Goal: Task Accomplishment & Management: Manage account settings

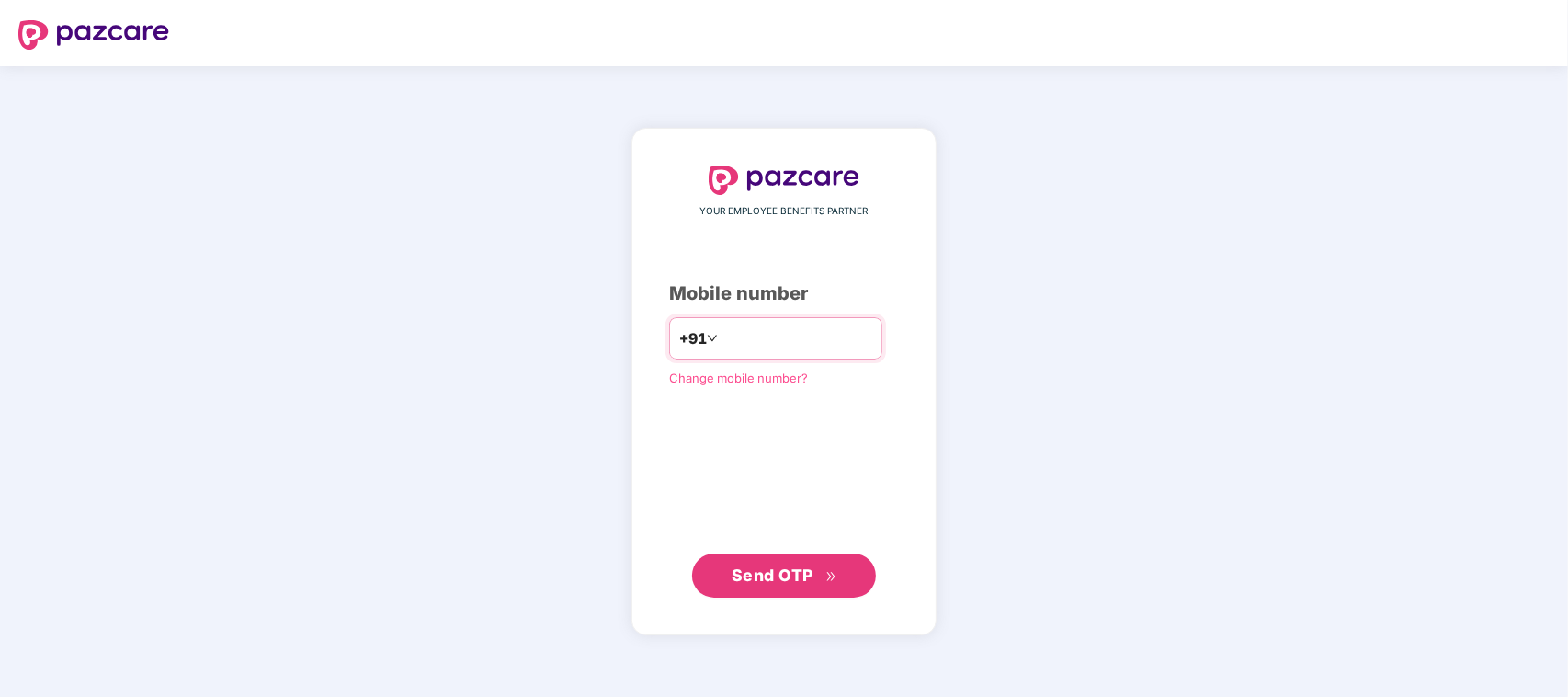
drag, startPoint x: 0, startPoint y: 0, endPoint x: 820, endPoint y: 324, distance: 881.7
click at [820, 324] on input "number" at bounding box center [796, 338] width 150 height 29
type input "**********"
click at [752, 562] on button "Send OTP" at bounding box center [784, 575] width 183 height 44
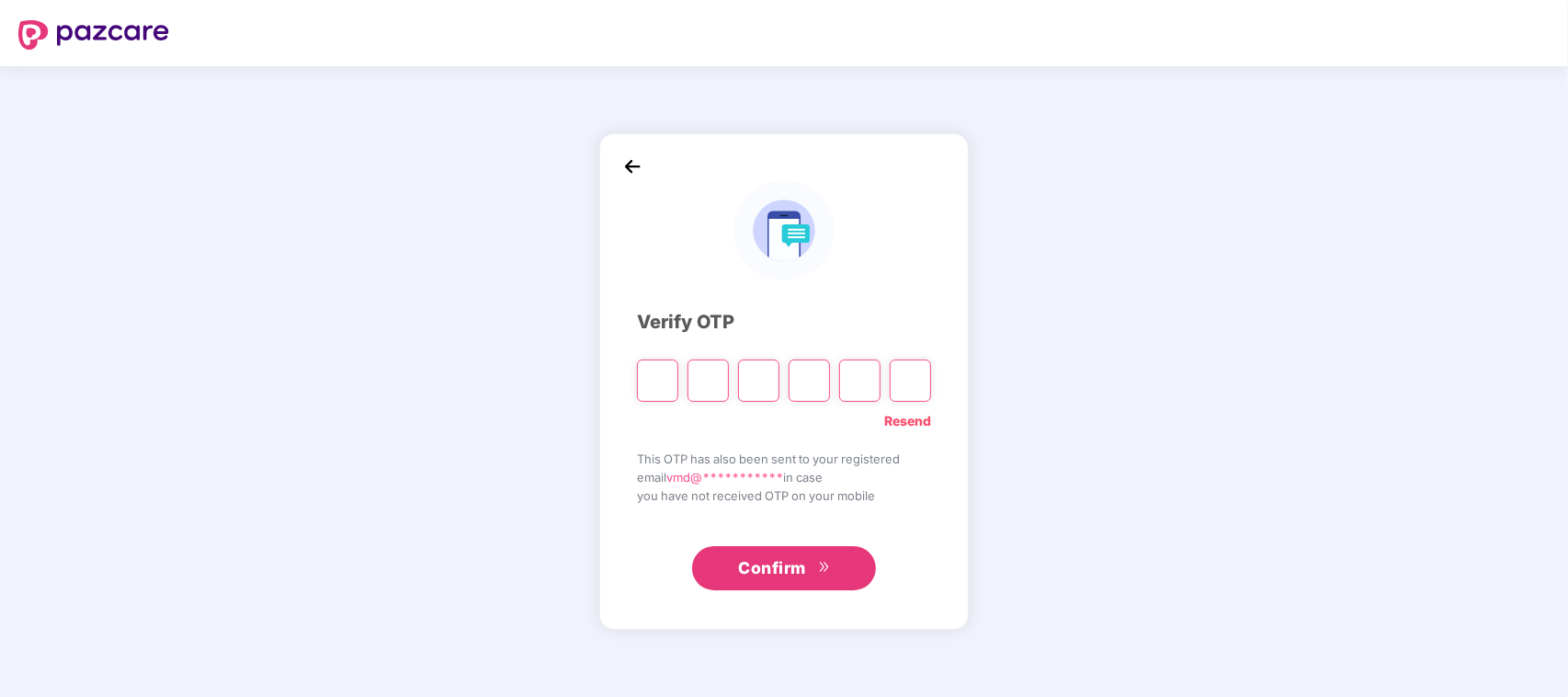
type input "*"
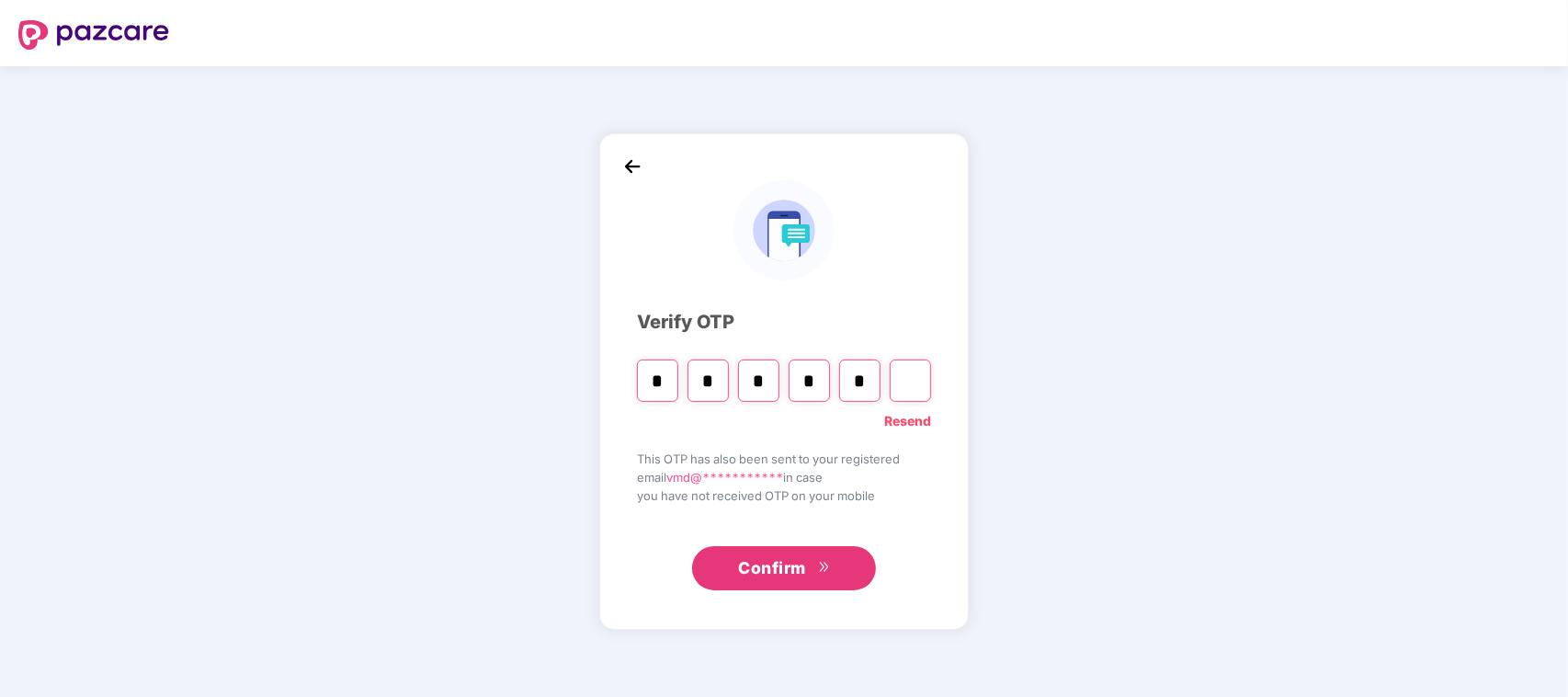
type input "*"
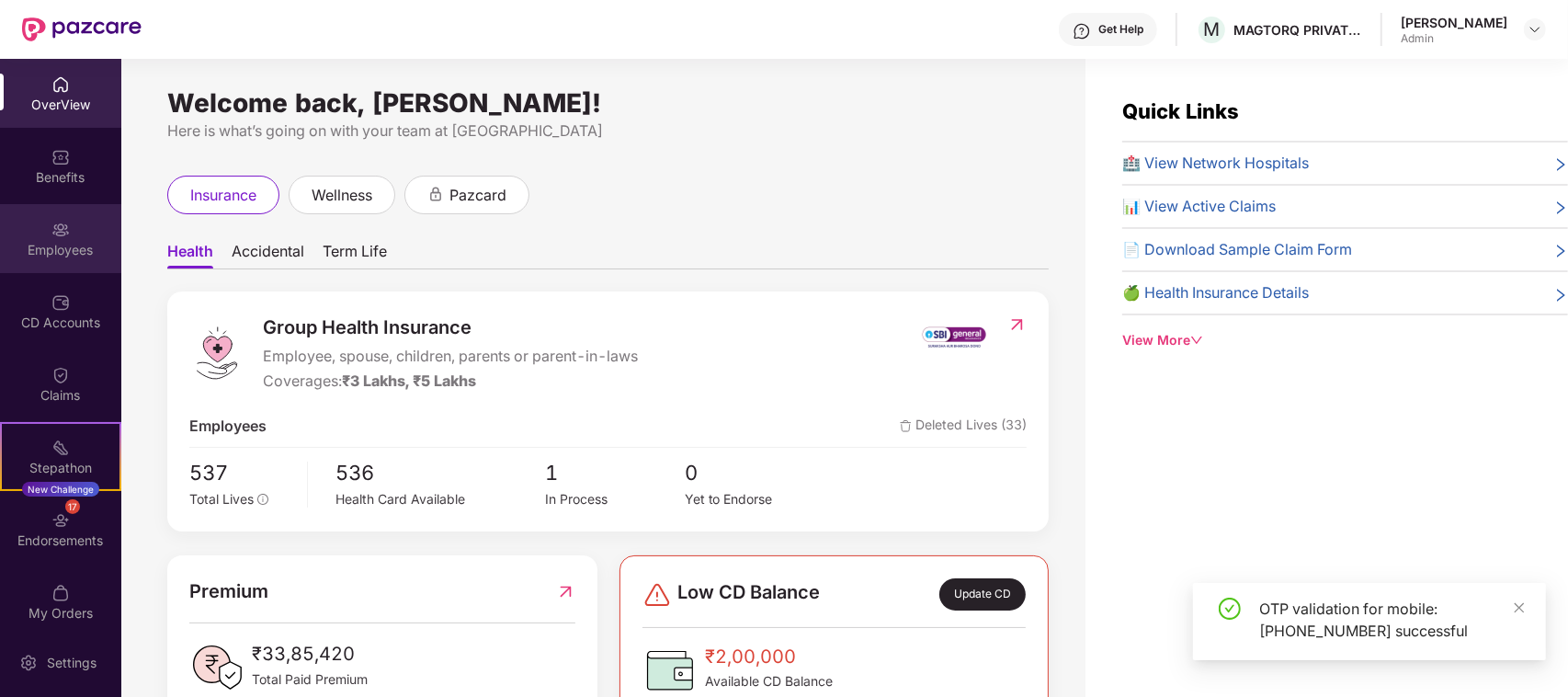
click at [77, 232] on div "Employees" at bounding box center [61, 238] width 121 height 69
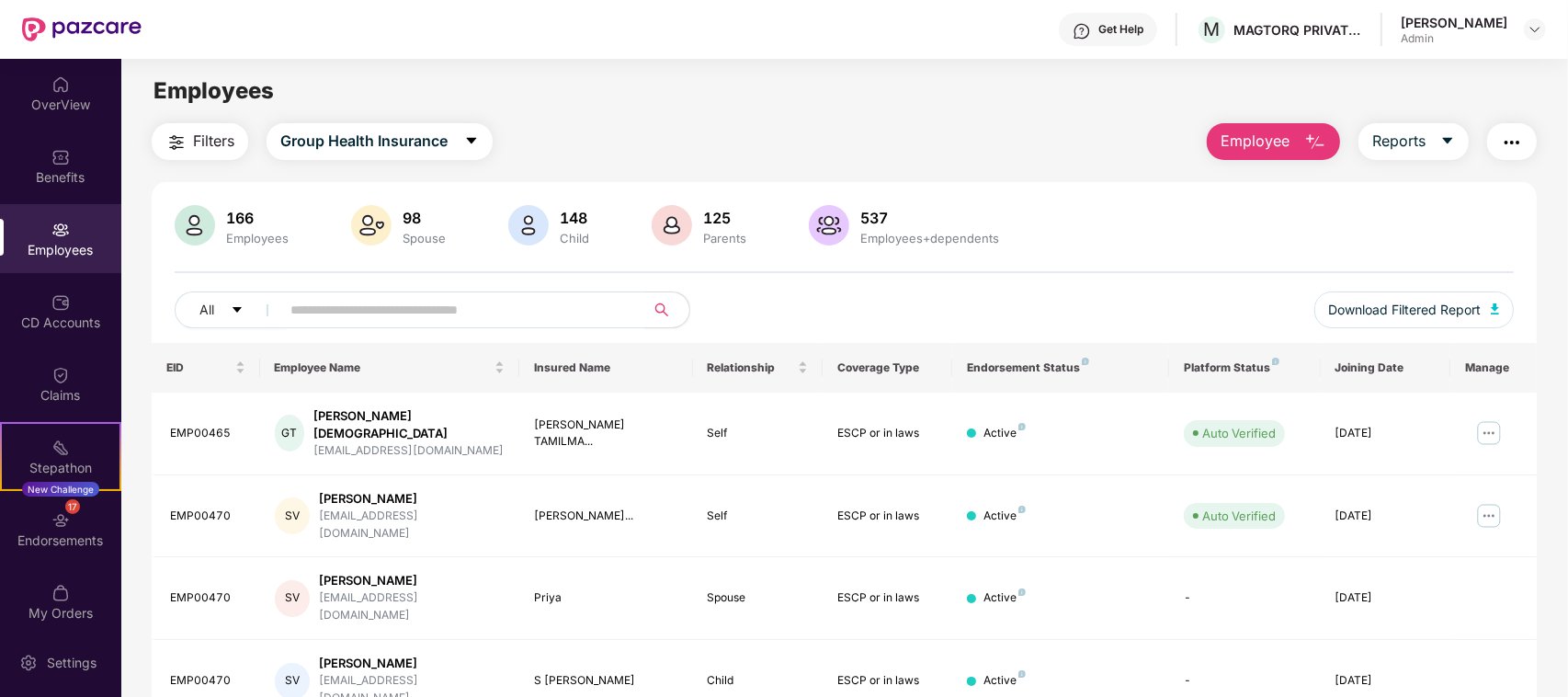
click at [381, 301] on input "text" at bounding box center [455, 309] width 330 height 27
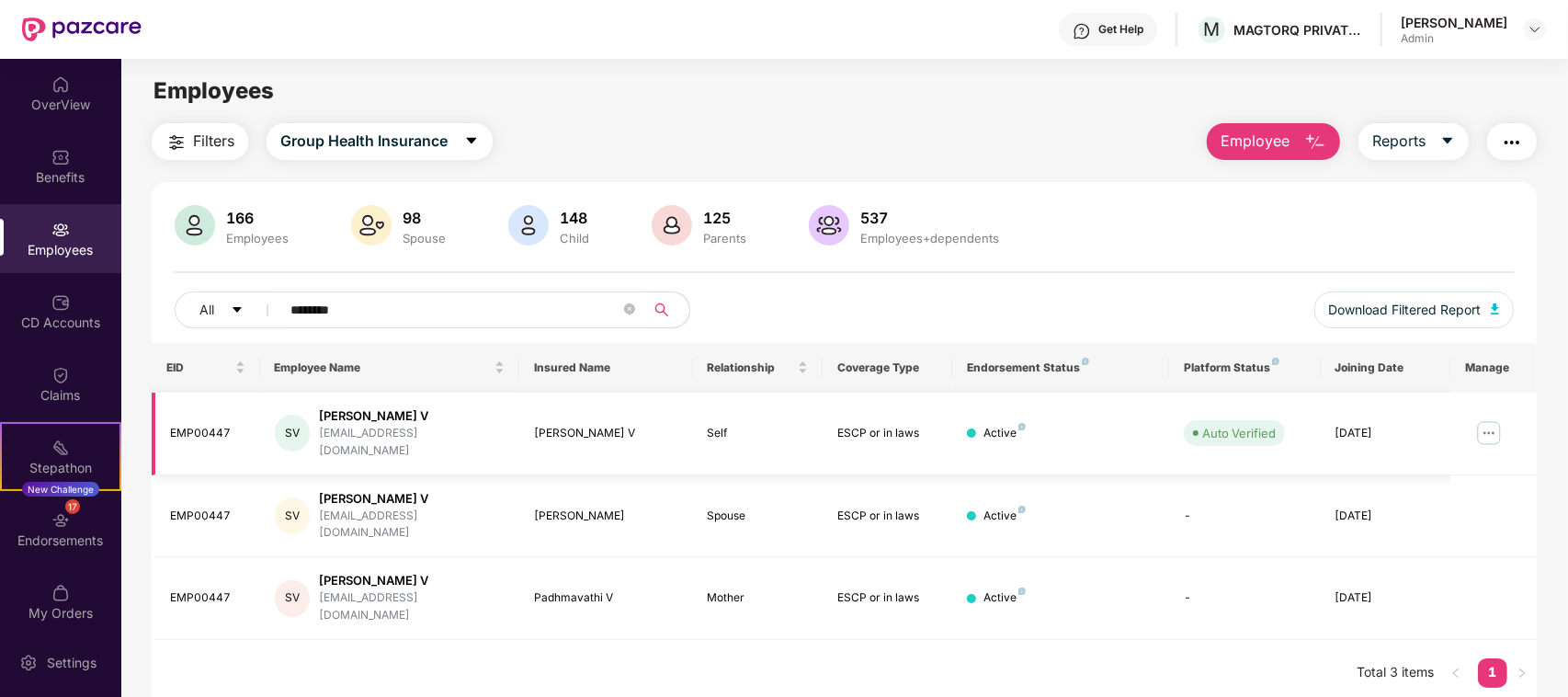
type input "********"
click at [1490, 420] on img at bounding box center [1489, 432] width 29 height 29
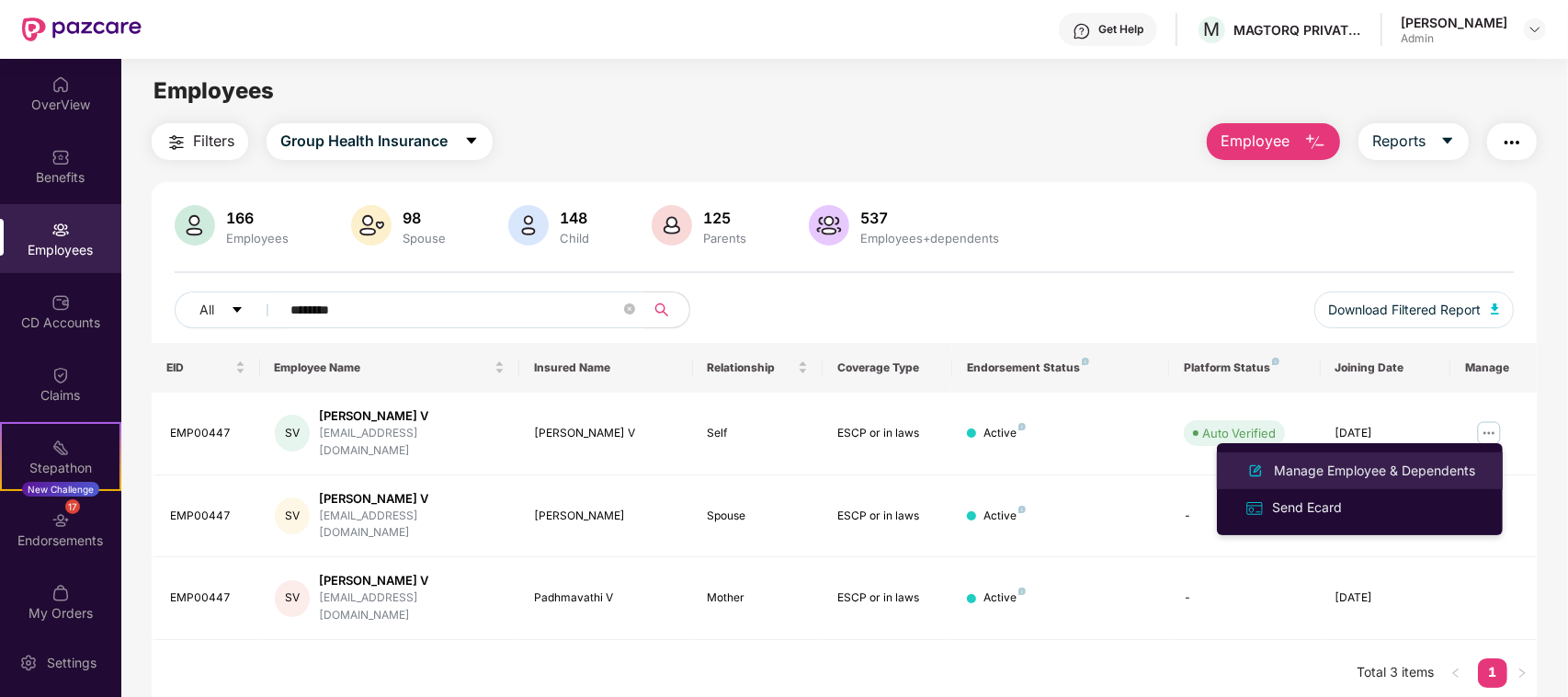
click at [1425, 461] on div "Manage Employee & Dependents" at bounding box center [1374, 470] width 209 height 20
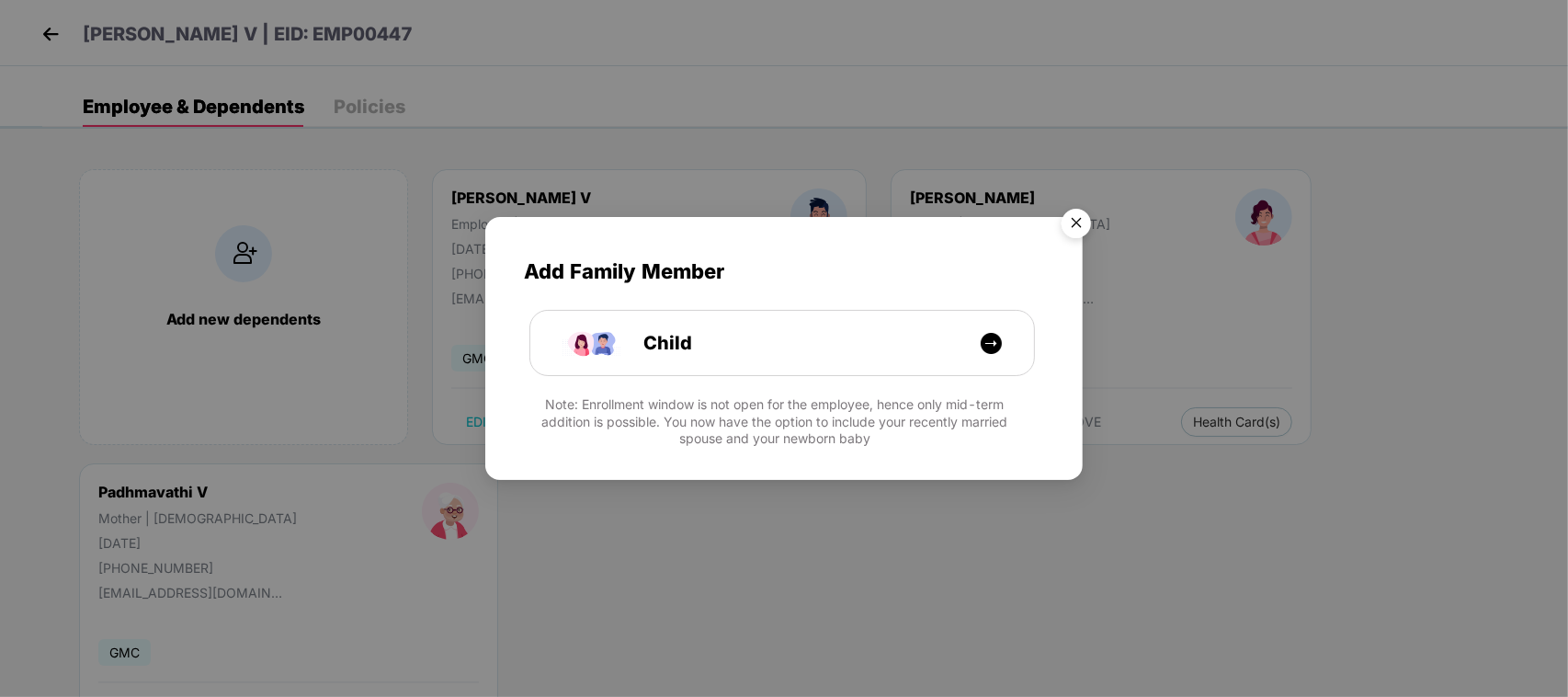
click at [1069, 226] on img "Close" at bounding box center [1076, 226] width 51 height 51
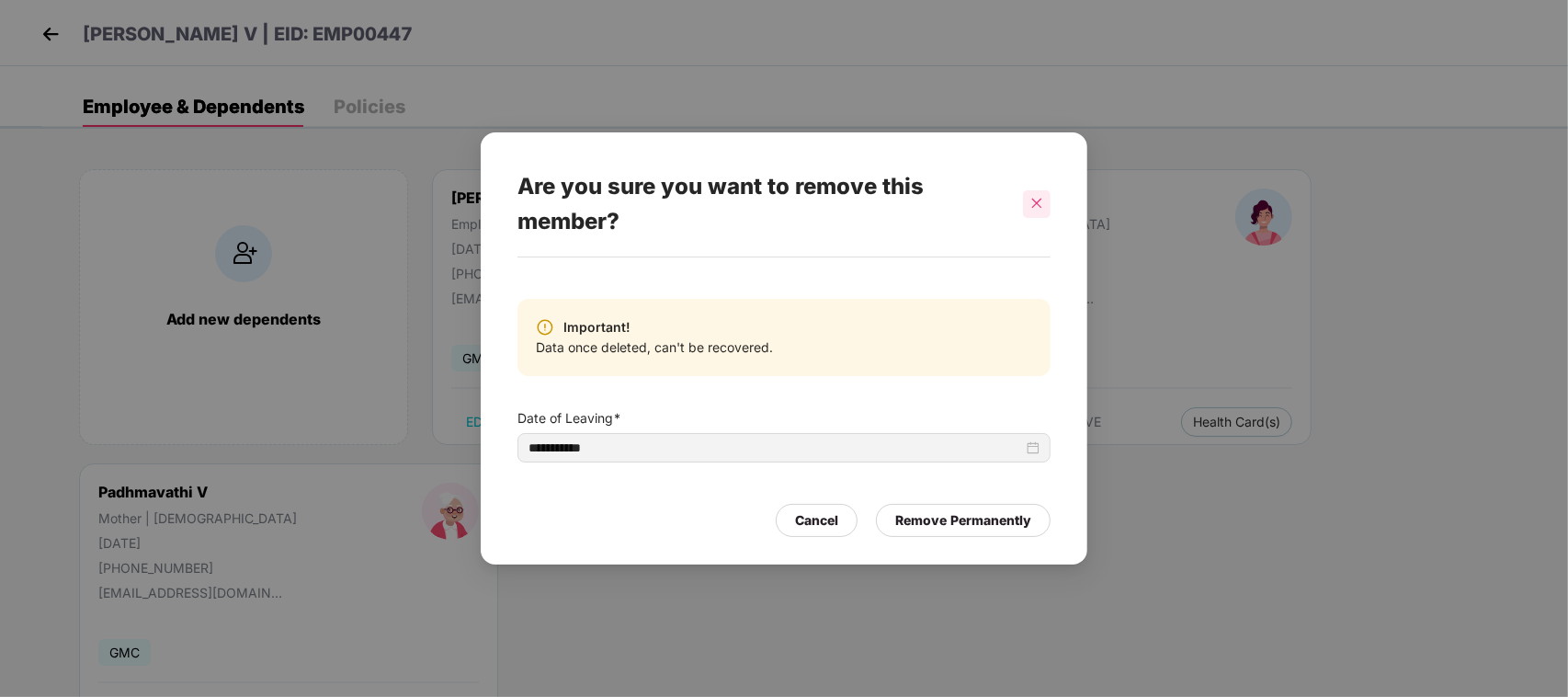
click at [1048, 200] on div at bounding box center [1037, 203] width 27 height 27
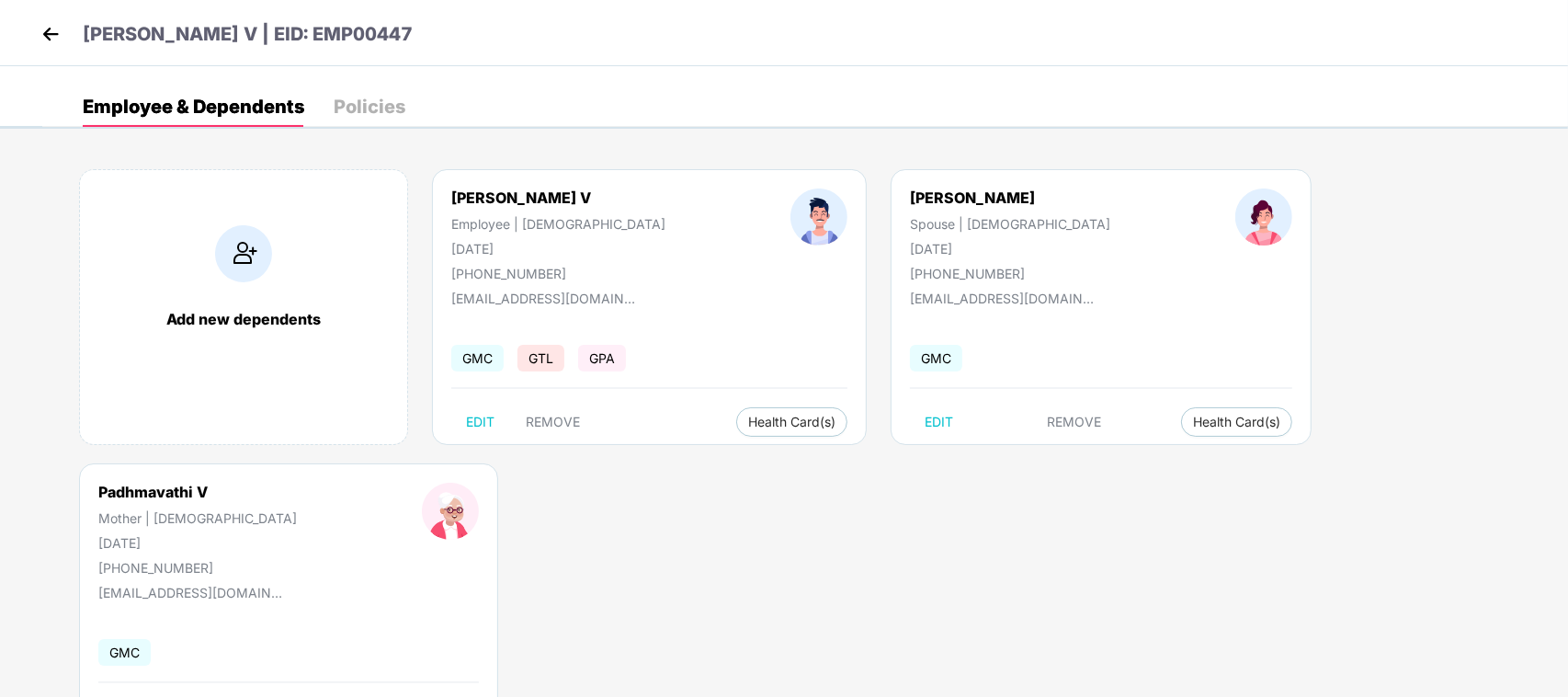
click at [48, 32] on img at bounding box center [50, 33] width 27 height 27
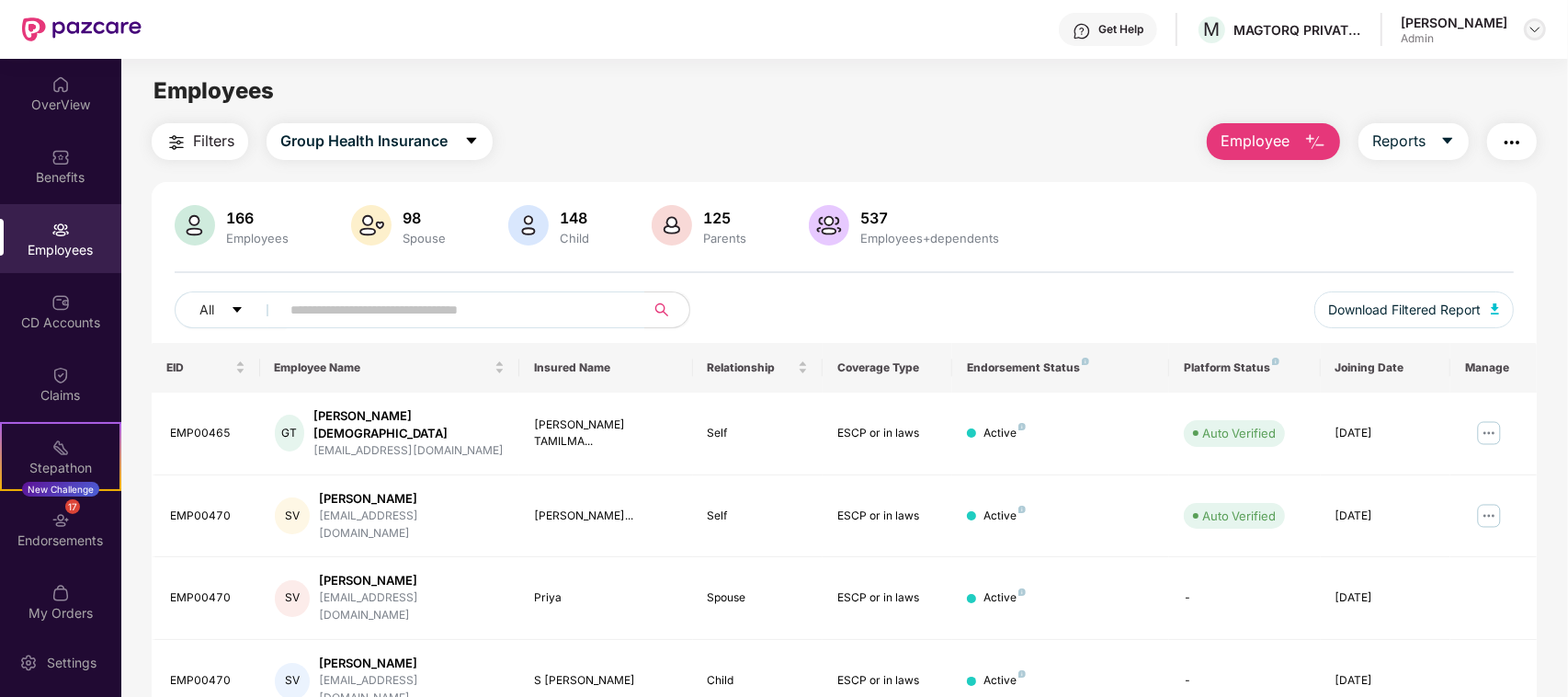
click at [1530, 35] on img at bounding box center [1535, 29] width 15 height 15
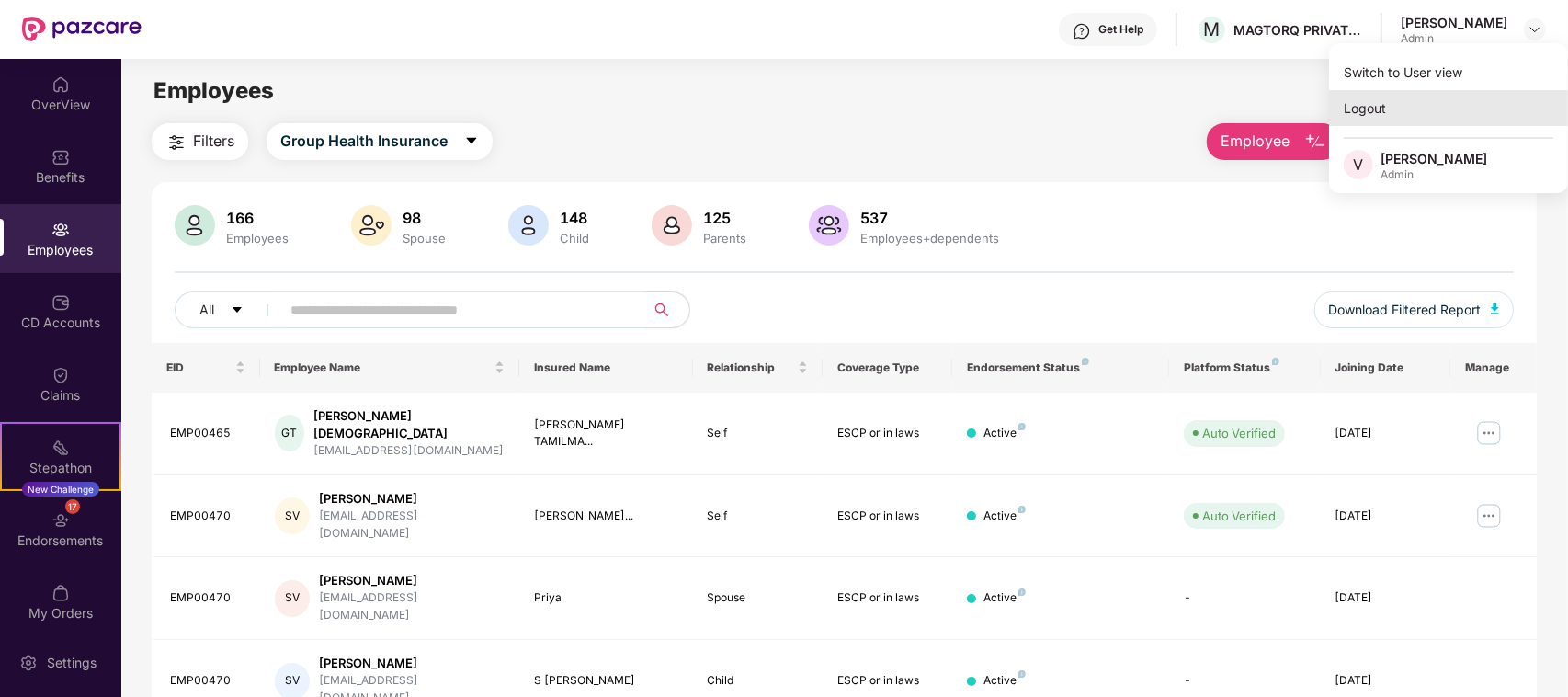
click at [1374, 109] on div "Logout" at bounding box center [1449, 108] width 239 height 36
